Goal: Information Seeking & Learning: Check status

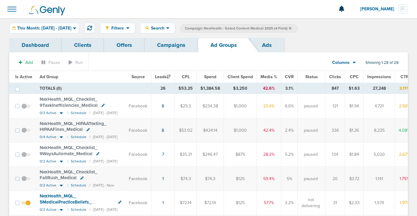
click at [161, 46] on link "Campaigns" at bounding box center [170, 45] width 53 height 14
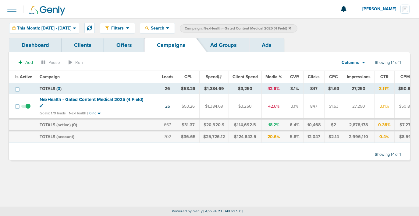
click at [291, 28] on icon at bounding box center [290, 29] width 2 height 4
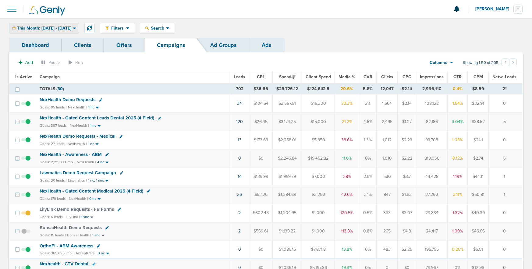
click at [71, 26] on span "This Month: [DATE] - [DATE]" at bounding box center [44, 28] width 54 height 4
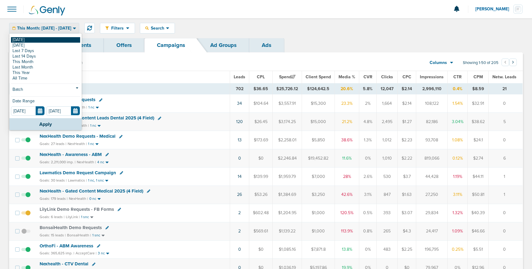
click at [59, 37] on link "[DATE]" at bounding box center [45, 39] width 69 height 5
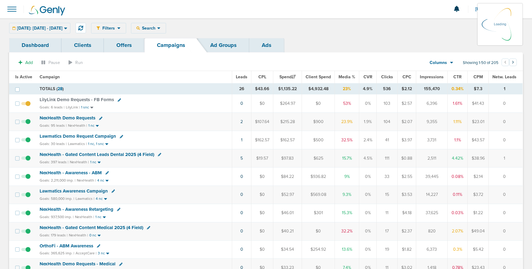
click at [67, 117] on span "NexHealth Demo Requests" at bounding box center [68, 117] width 56 height 5
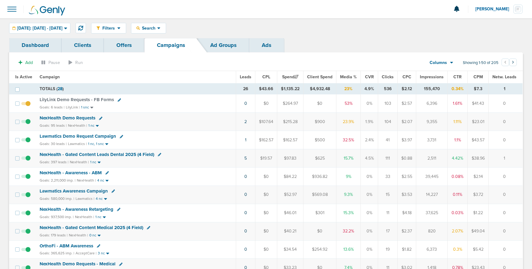
click at [66, 117] on span "NexHealth Demo Requests" at bounding box center [68, 117] width 56 height 5
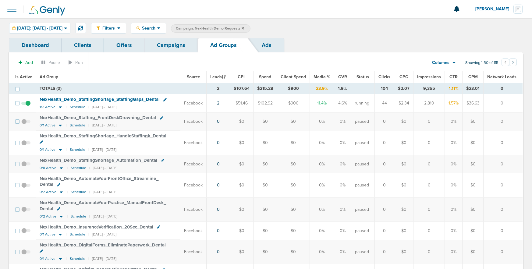
click at [172, 45] on link "Campaigns" at bounding box center [170, 45] width 53 height 14
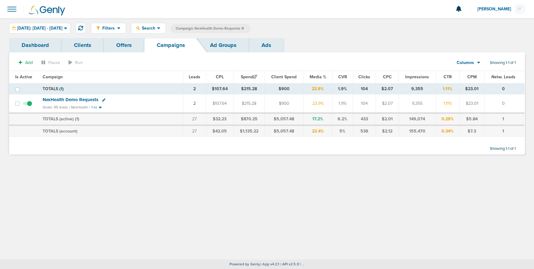
click at [250, 27] on label "Campaign: NexHealth Demo Requests" at bounding box center [211, 28] width 80 height 8
click at [244, 27] on icon at bounding box center [243, 28] width 2 height 2
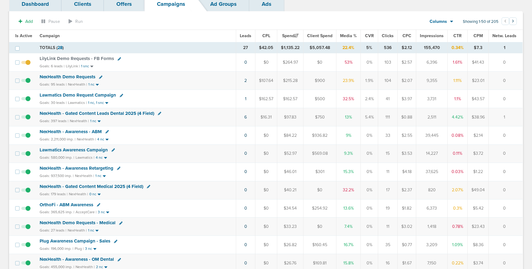
scroll to position [41, 0]
click at [94, 96] on span "Lawmatics Demo Request Campaign" at bounding box center [78, 95] width 76 height 5
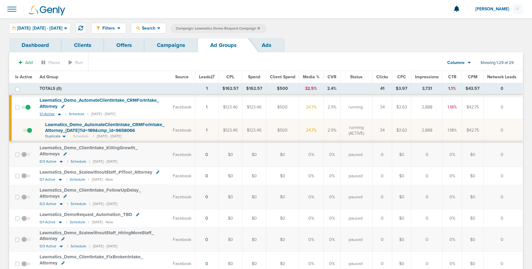
click at [59, 115] on icon at bounding box center [59, 114] width 6 height 5
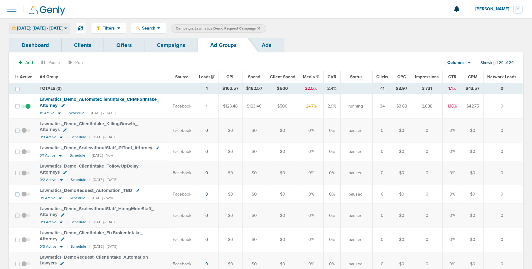
click at [41, 29] on span "[DATE]: [DATE] - [DATE]" at bounding box center [39, 28] width 45 height 4
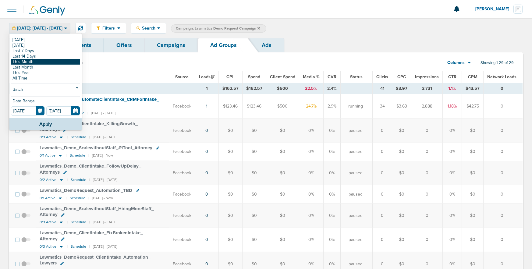
click at [36, 62] on link "This Month" at bounding box center [45, 61] width 69 height 5
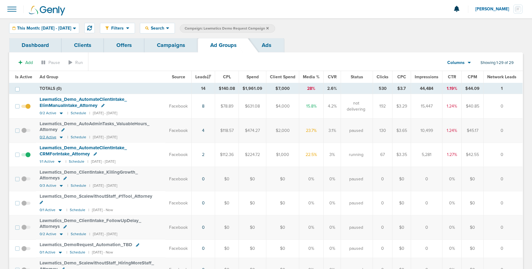
click at [62, 136] on icon at bounding box center [61, 137] width 6 height 5
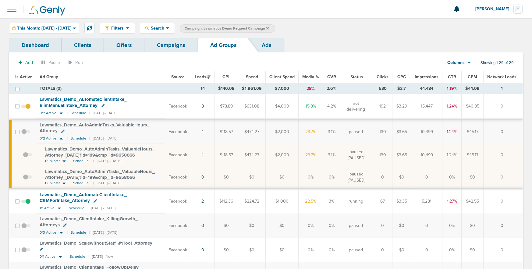
click at [61, 139] on icon at bounding box center [61, 139] width 3 height 2
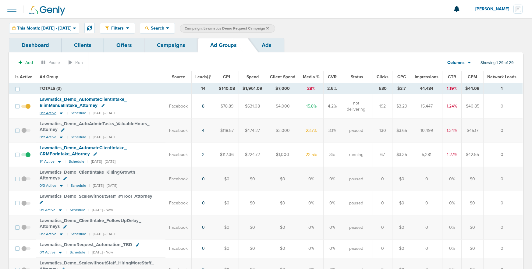
click at [61, 114] on icon at bounding box center [61, 113] width 6 height 5
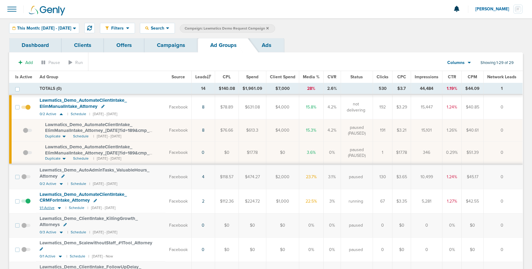
click at [60, 208] on icon at bounding box center [59, 207] width 6 height 5
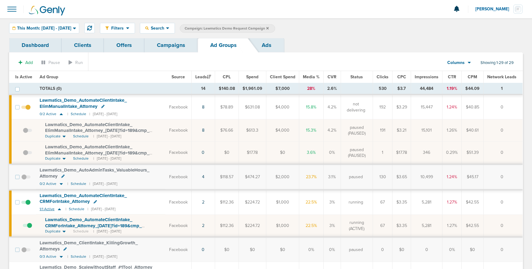
click at [60, 208] on icon at bounding box center [59, 209] width 6 height 5
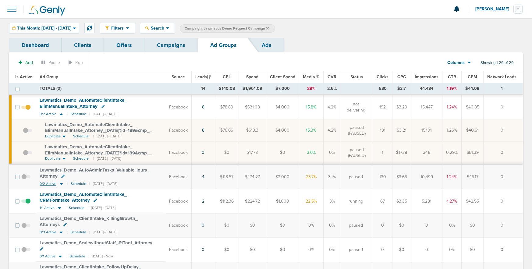
click at [59, 184] on icon at bounding box center [61, 183] width 6 height 5
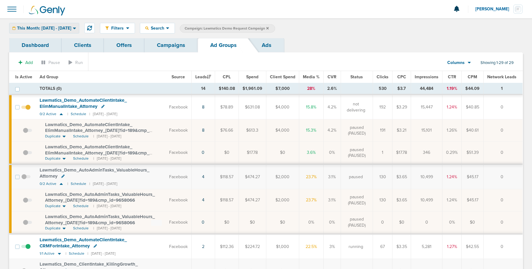
click at [48, 30] on span "This Month: [DATE] - [DATE]" at bounding box center [44, 28] width 54 height 4
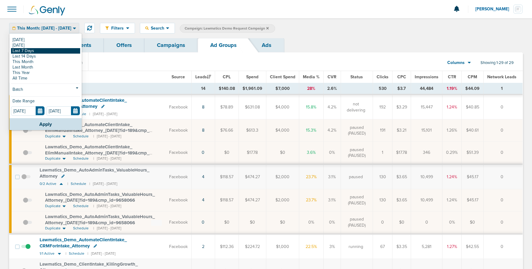
click at [47, 50] on link "Last 7 Days" at bounding box center [45, 50] width 69 height 5
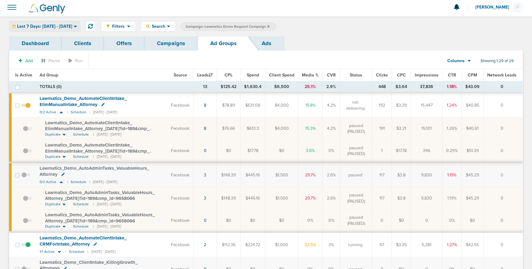
scroll to position [2, 0]
drag, startPoint x: 57, startPoint y: 26, endPoint x: 55, endPoint y: 29, distance: 4.0
click at [57, 27] on span "Last 7 Days: [DATE] - [DATE]" at bounding box center [44, 27] width 55 height 4
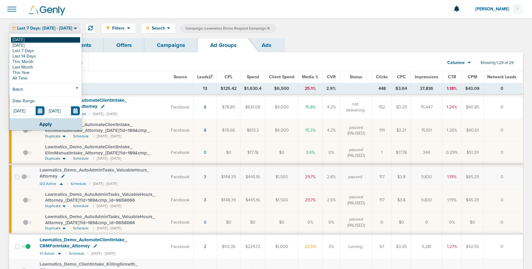
click at [49, 39] on link "[DATE]" at bounding box center [45, 39] width 69 height 5
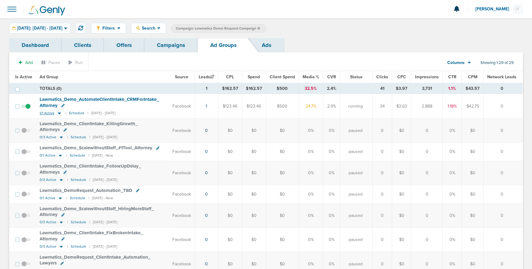
click at [58, 113] on icon at bounding box center [59, 113] width 3 height 2
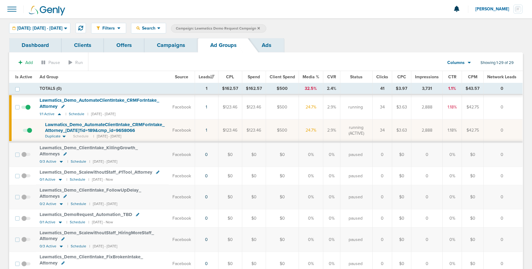
click at [67, 130] on span "Lawmatics_ Demo_ AutomateClientIntake_ CRMForIntake_ Attorney_ [DATE]?id=189&cm…" at bounding box center [104, 128] width 119 height 12
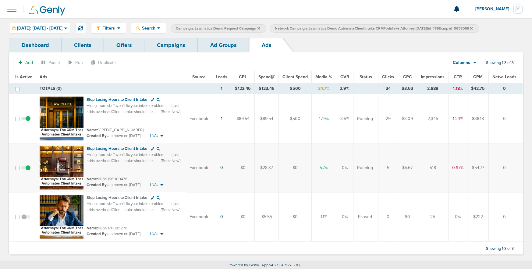
click at [219, 45] on link "Ad Groups" at bounding box center [223, 45] width 51 height 14
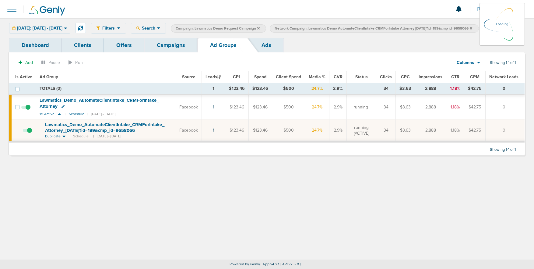
click at [176, 44] on link "Campaigns" at bounding box center [170, 45] width 53 height 14
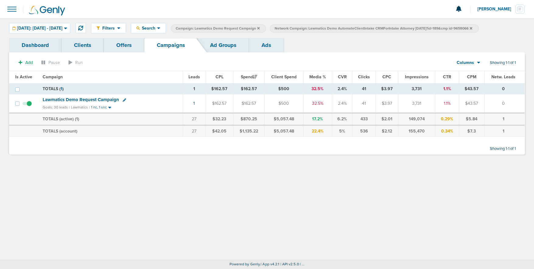
click at [416, 28] on icon at bounding box center [471, 29] width 2 height 4
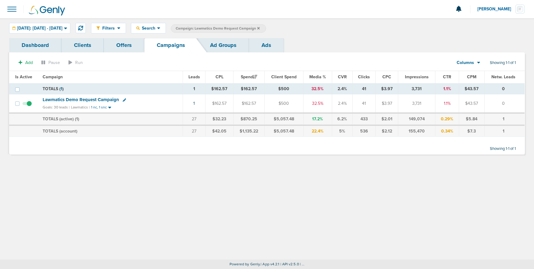
click at [260, 29] on icon at bounding box center [258, 28] width 2 height 2
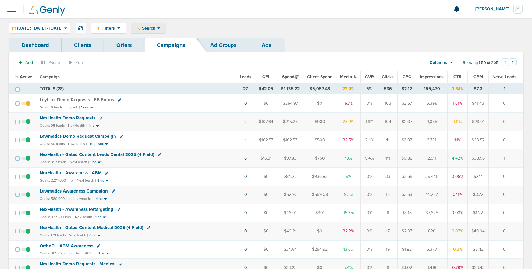
click at [157, 28] on span "Search" at bounding box center [148, 28] width 17 height 5
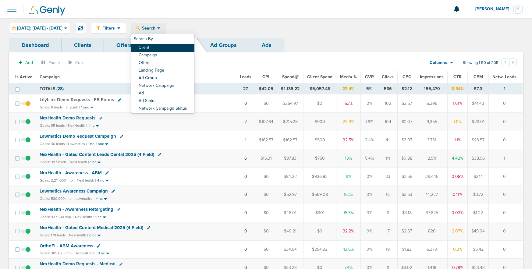
click at [167, 47] on link "Client" at bounding box center [162, 48] width 63 height 8
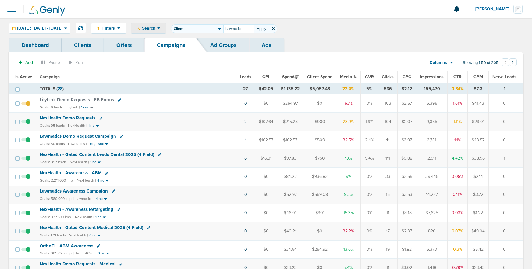
type input "Lawmatics"
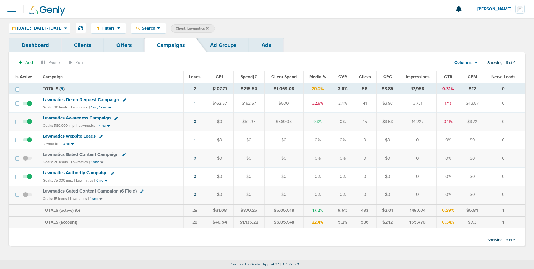
click at [73, 117] on span "Lawmatics Awareness Campaign" at bounding box center [77, 117] width 68 height 5
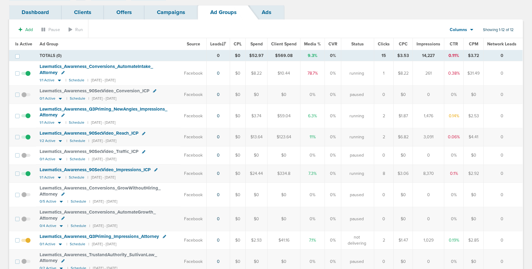
scroll to position [33, 0]
click at [59, 141] on icon at bounding box center [60, 142] width 3 height 2
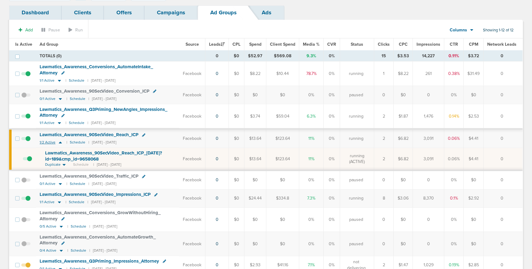
click at [59, 141] on icon at bounding box center [60, 142] width 6 height 5
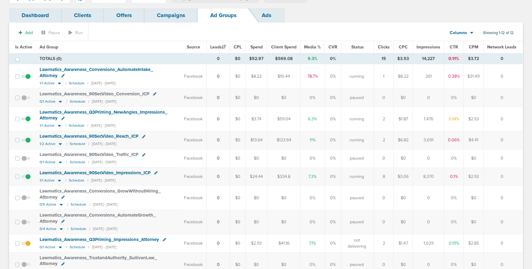
scroll to position [27, 0]
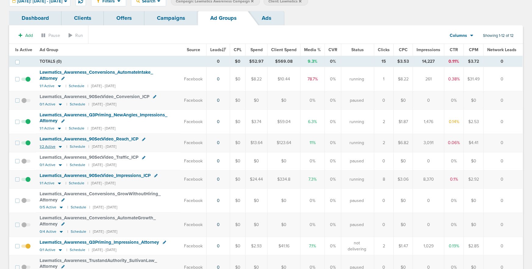
click at [59, 147] on icon at bounding box center [60, 147] width 3 height 2
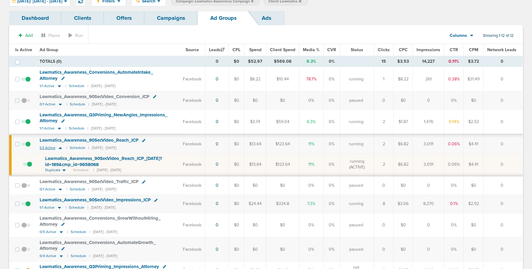
click at [59, 147] on icon at bounding box center [60, 147] width 6 height 5
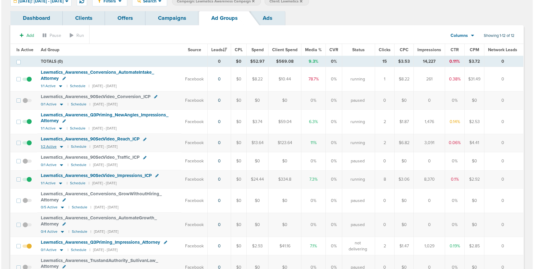
scroll to position [0, 0]
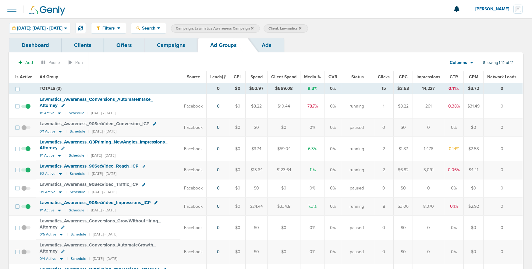
click at [60, 131] on icon at bounding box center [60, 132] width 3 height 2
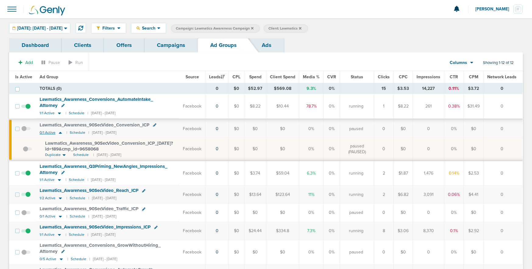
click at [60, 131] on icon at bounding box center [60, 132] width 6 height 5
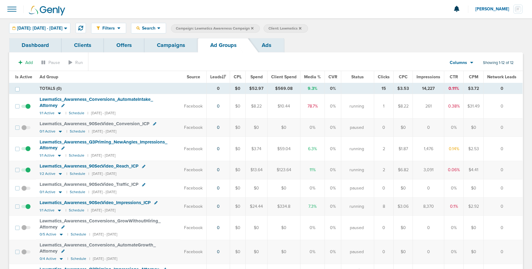
click at [185, 47] on link "Campaigns" at bounding box center [170, 45] width 53 height 14
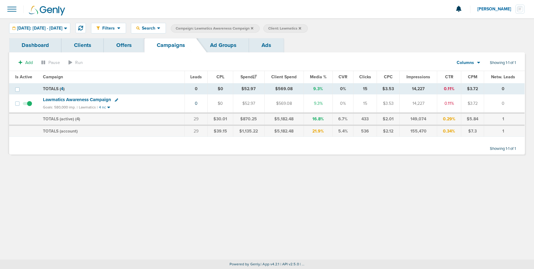
click at [254, 29] on icon at bounding box center [252, 29] width 2 height 4
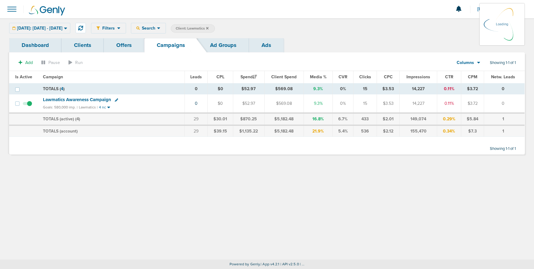
click at [209, 28] on icon at bounding box center [207, 28] width 2 height 2
click at [209, 28] on icon at bounding box center [207, 29] width 2 height 4
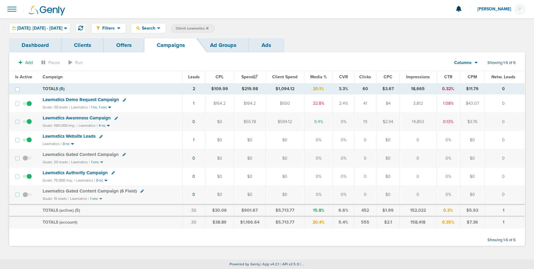
click at [209, 28] on icon at bounding box center [207, 28] width 2 height 2
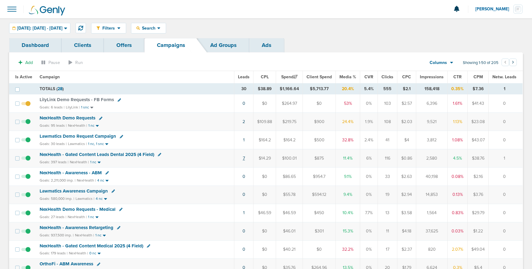
click at [245, 158] on link "7" at bounding box center [244, 158] width 2 height 5
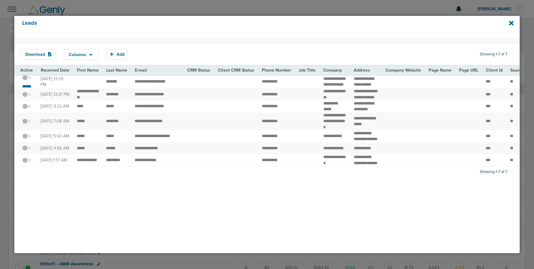
click at [23, 89] on small "*******" at bounding box center [26, 86] width 13 height 5
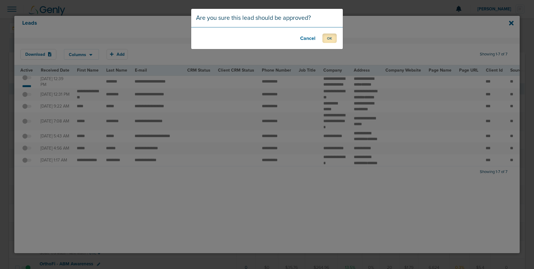
click at [331, 40] on button "OK" at bounding box center [330, 38] width 14 height 9
click at [328, 37] on button "OK" at bounding box center [330, 38] width 14 height 9
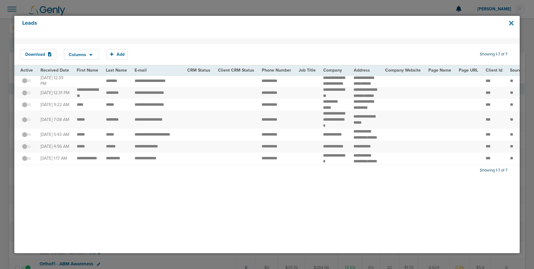
click at [416, 23] on icon at bounding box center [511, 23] width 5 height 7
click at [416, 23] on div "Leads" at bounding box center [267, 27] width 506 height 22
click at [416, 24] on icon at bounding box center [511, 23] width 5 height 5
